Goal: Navigation & Orientation: Find specific page/section

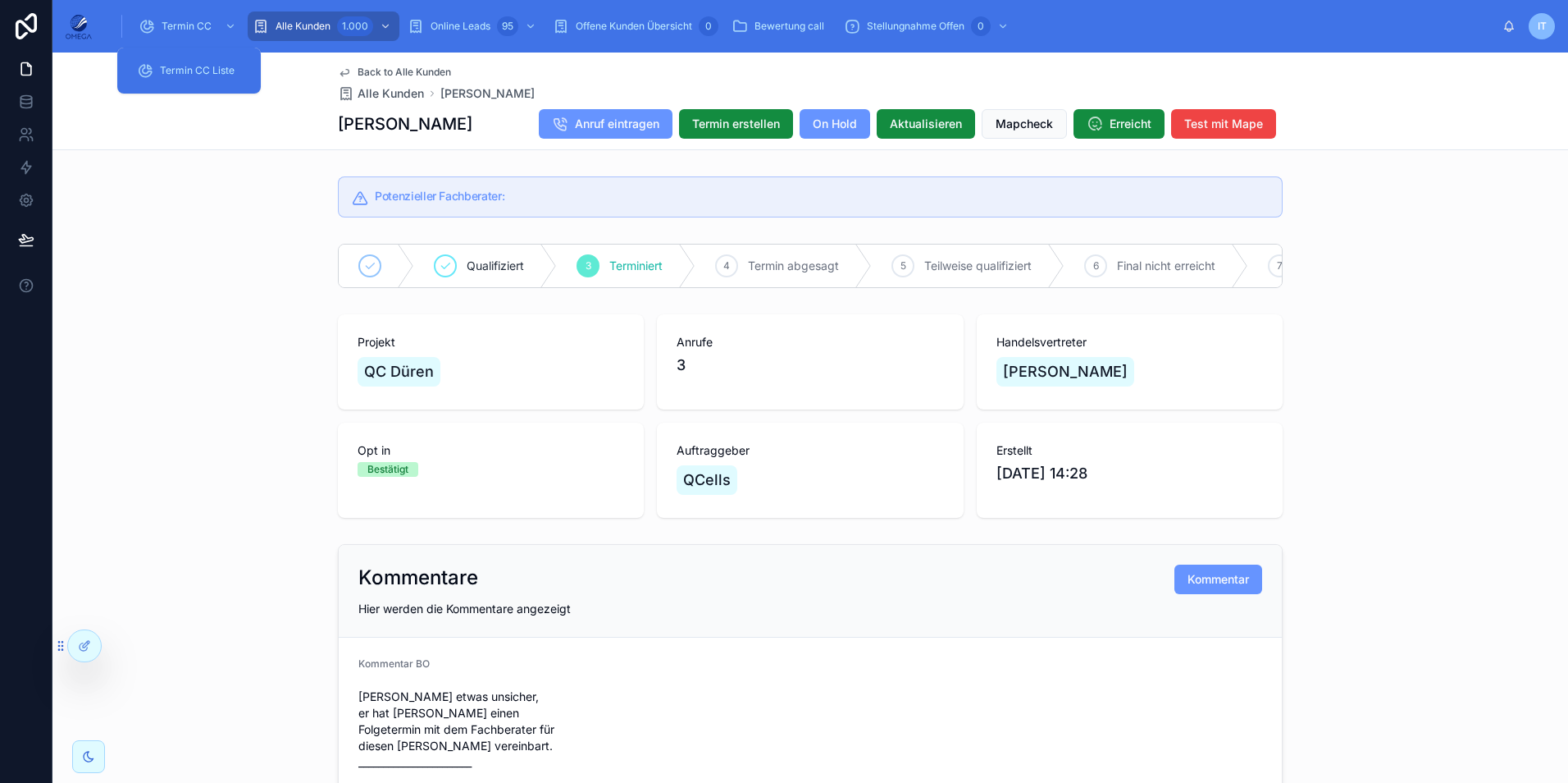
scroll to position [1558, 0]
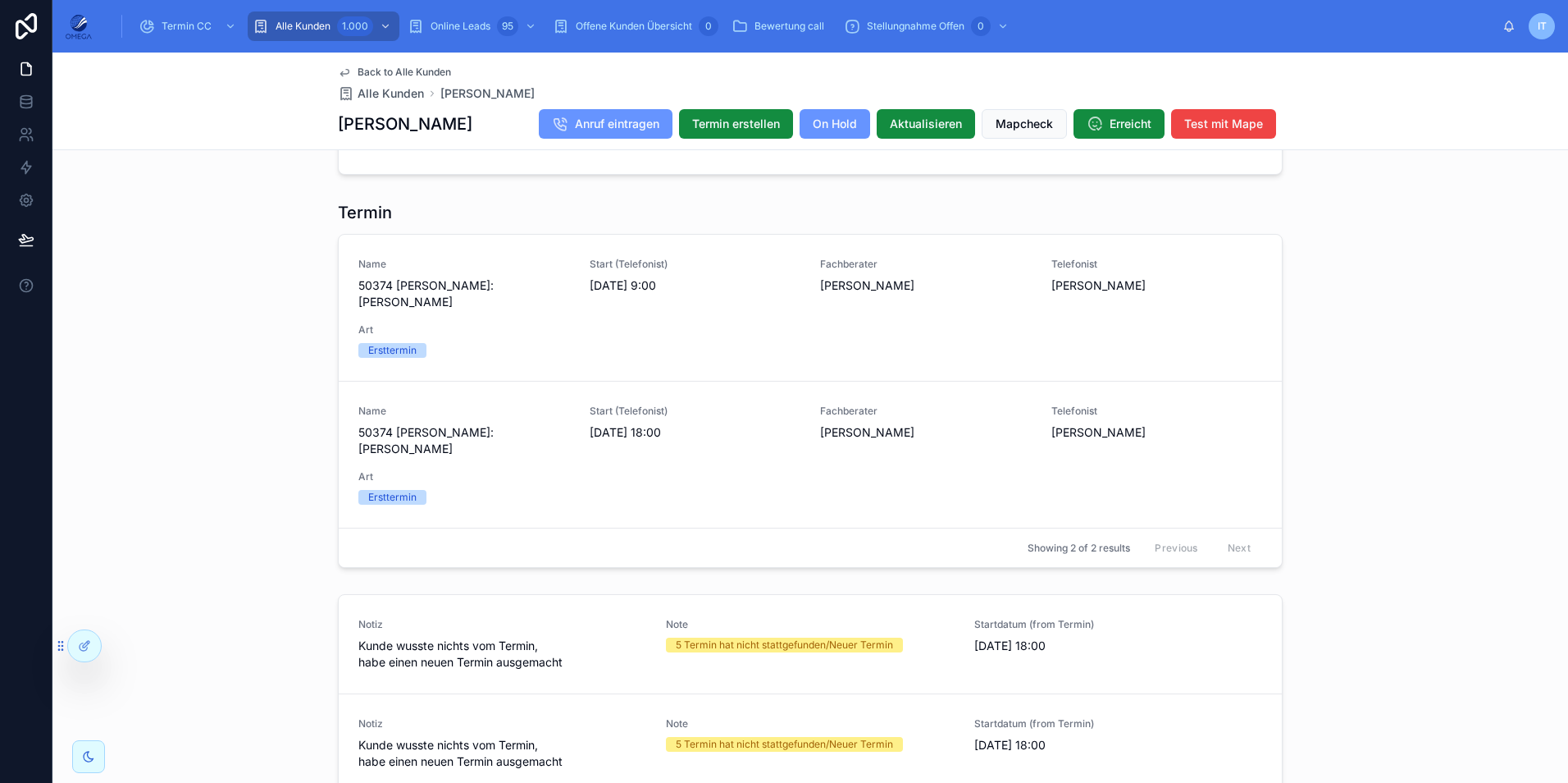
click at [195, 83] on div "Back to Alle Kunden Alle Kunden [PERSON_NAME] [PERSON_NAME] Anruf eintragen Ter…" at bounding box center [810, 101] width 1515 height 98
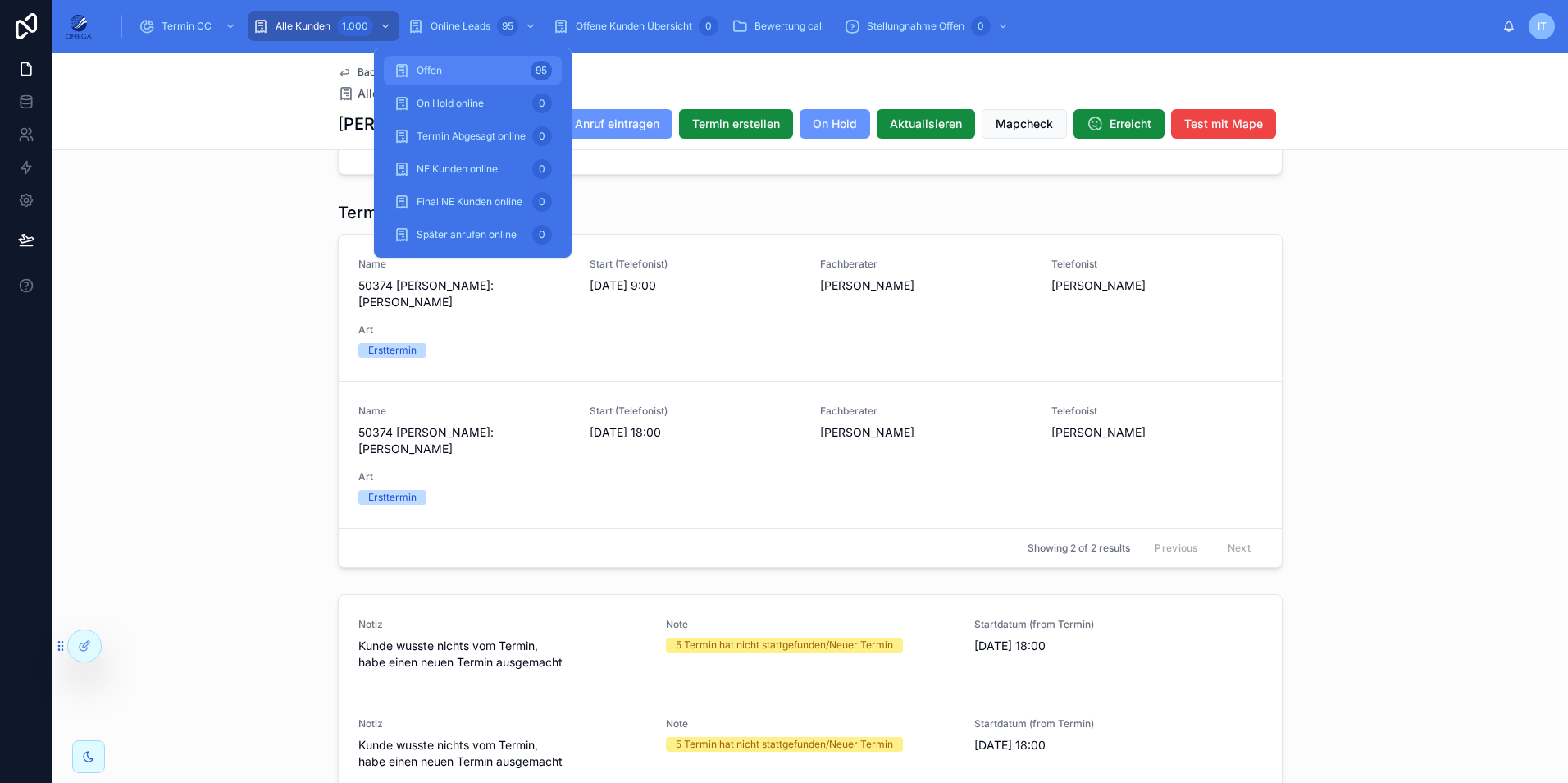
click at [444, 74] on div "Offen 95" at bounding box center [473, 70] width 159 height 26
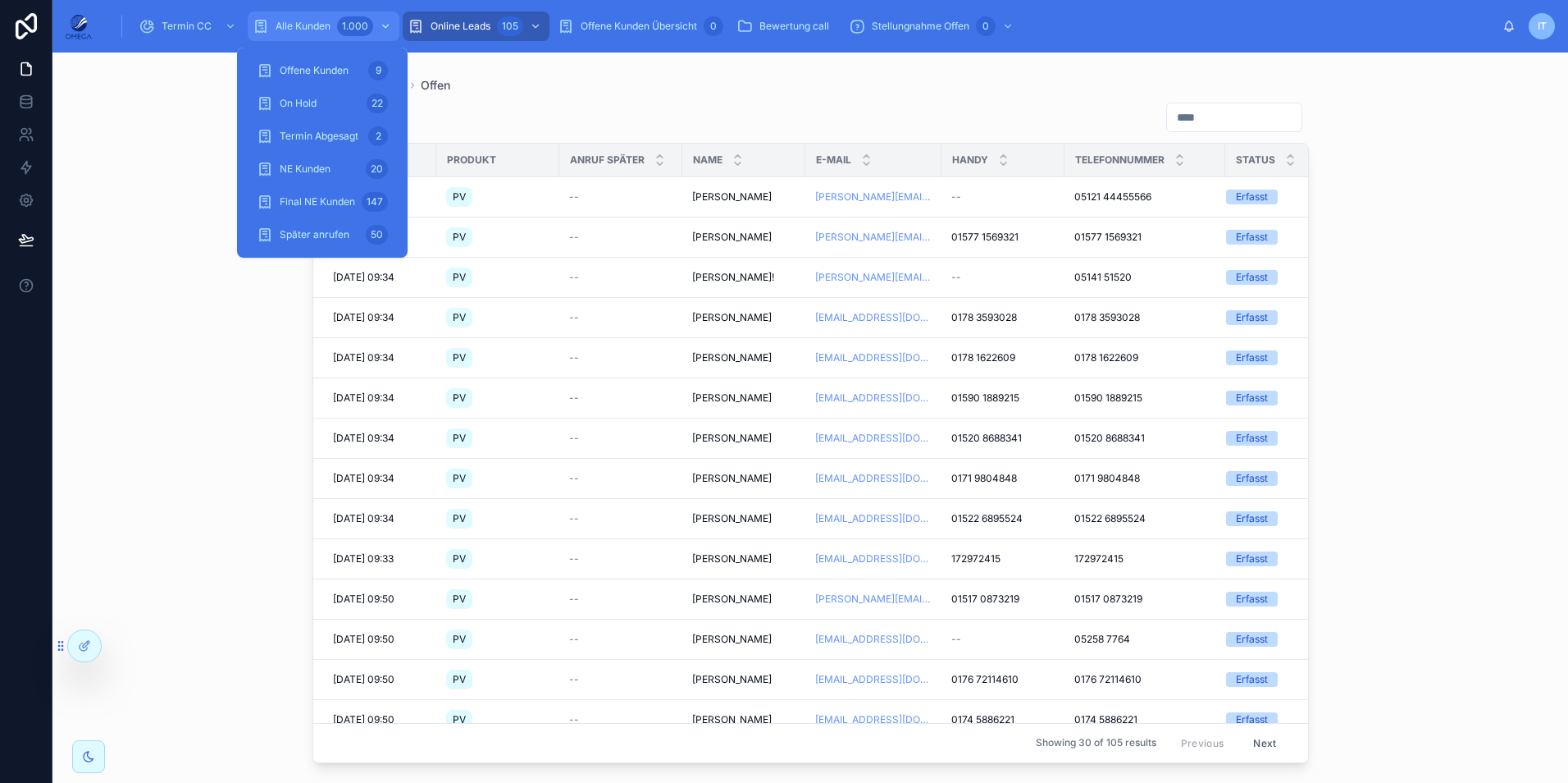
click at [351, 21] on div "1.000" at bounding box center [355, 26] width 36 height 20
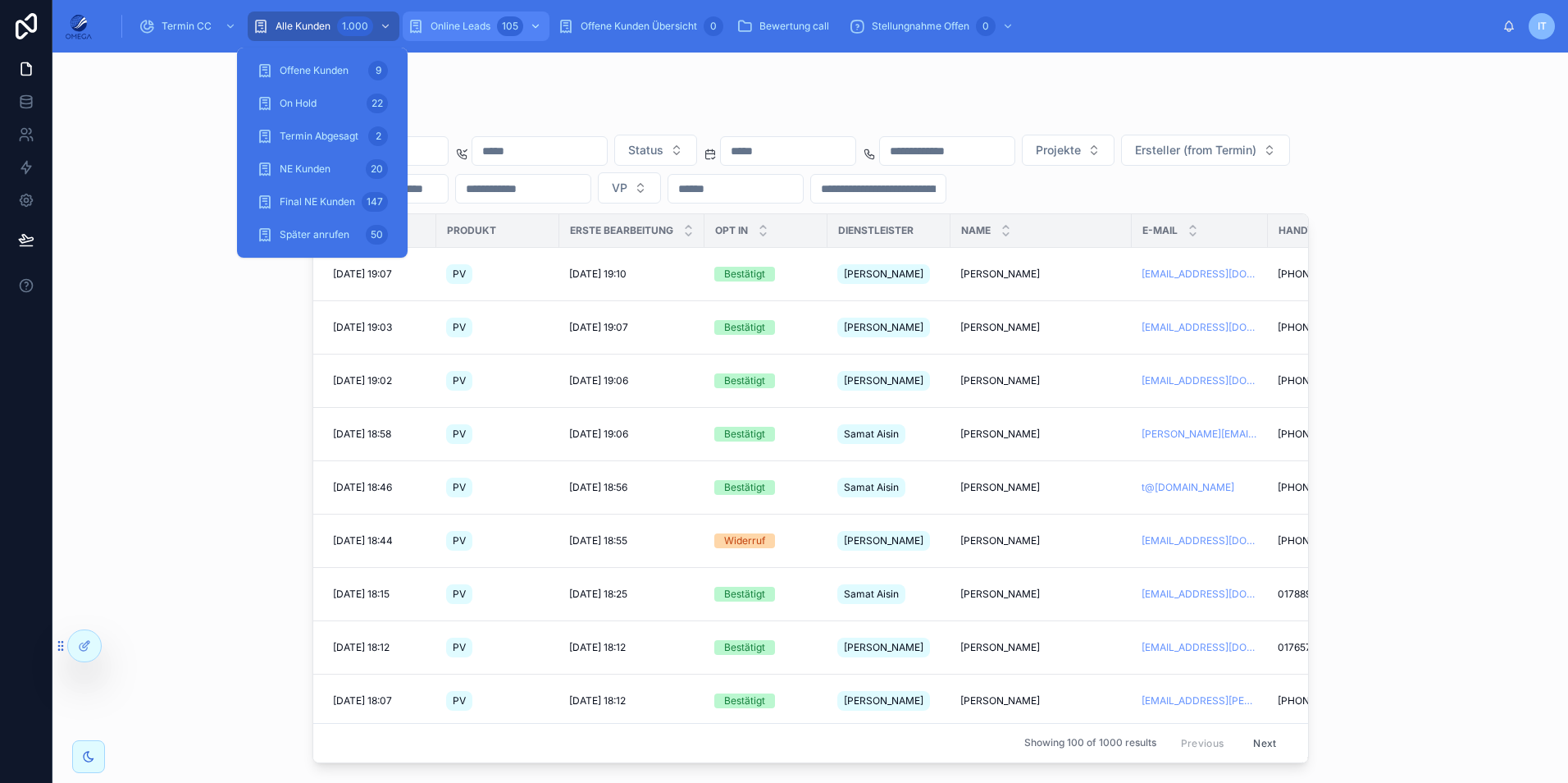
click at [495, 25] on div "Online Leads 105" at bounding box center [475, 26] width 137 height 26
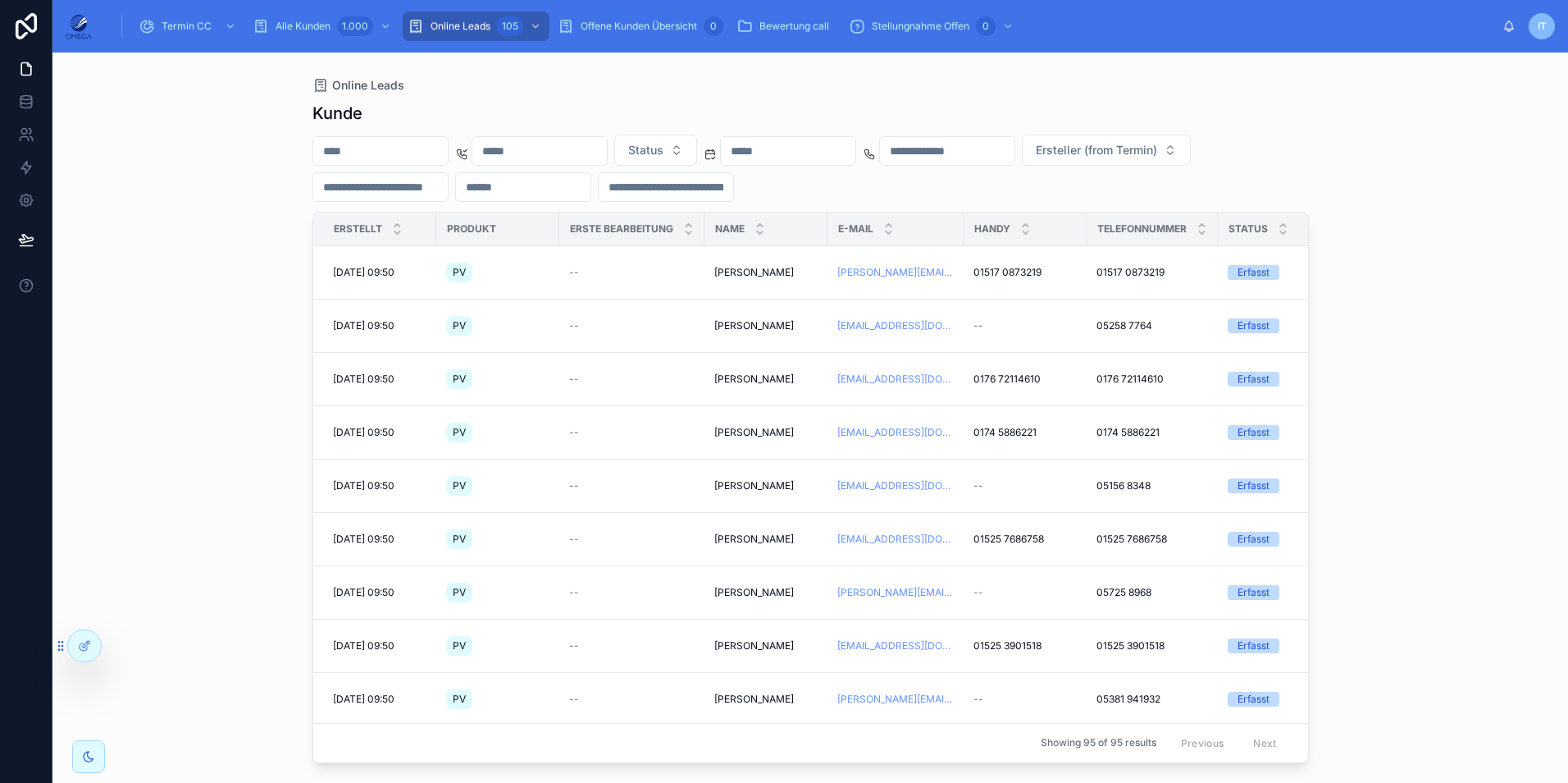
click at [725, 106] on div "Kunde" at bounding box center [810, 113] width 997 height 23
